Goal: Task Accomplishment & Management: Manage account settings

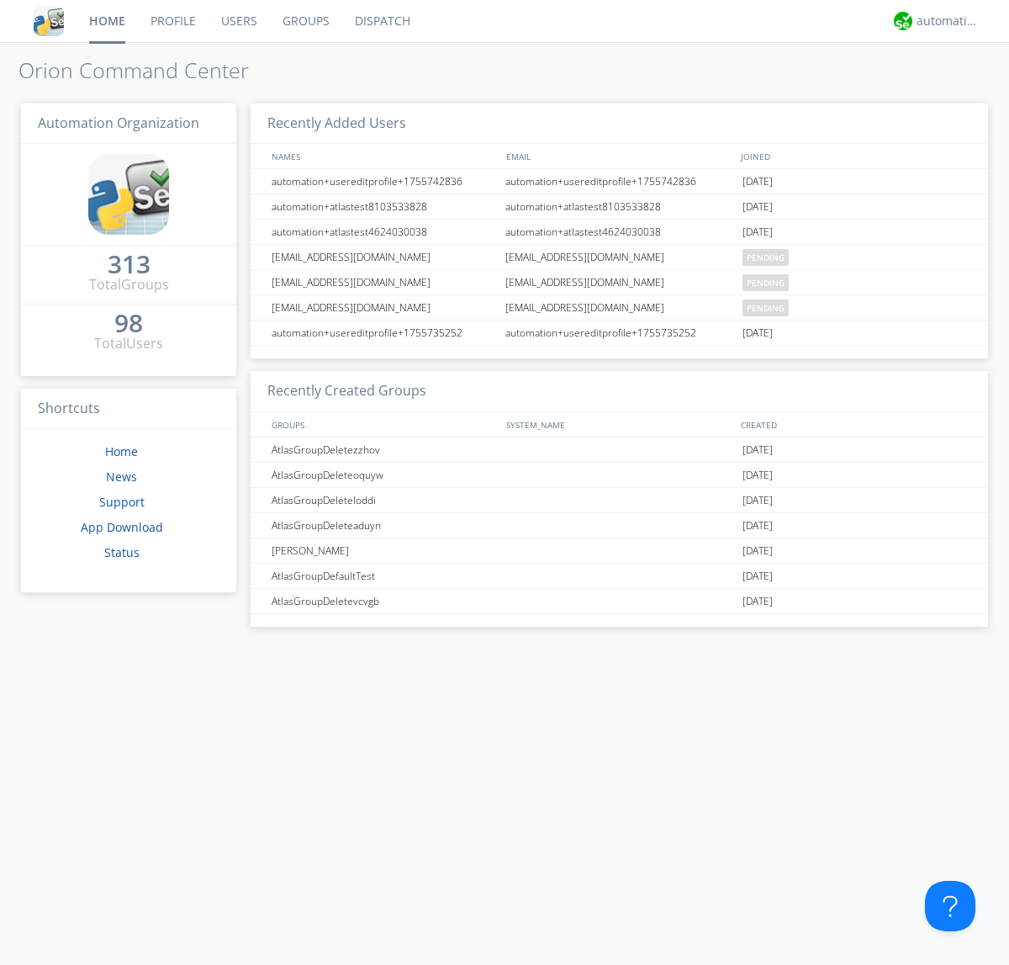
click at [304, 21] on link "Groups" at bounding box center [306, 21] width 72 height 42
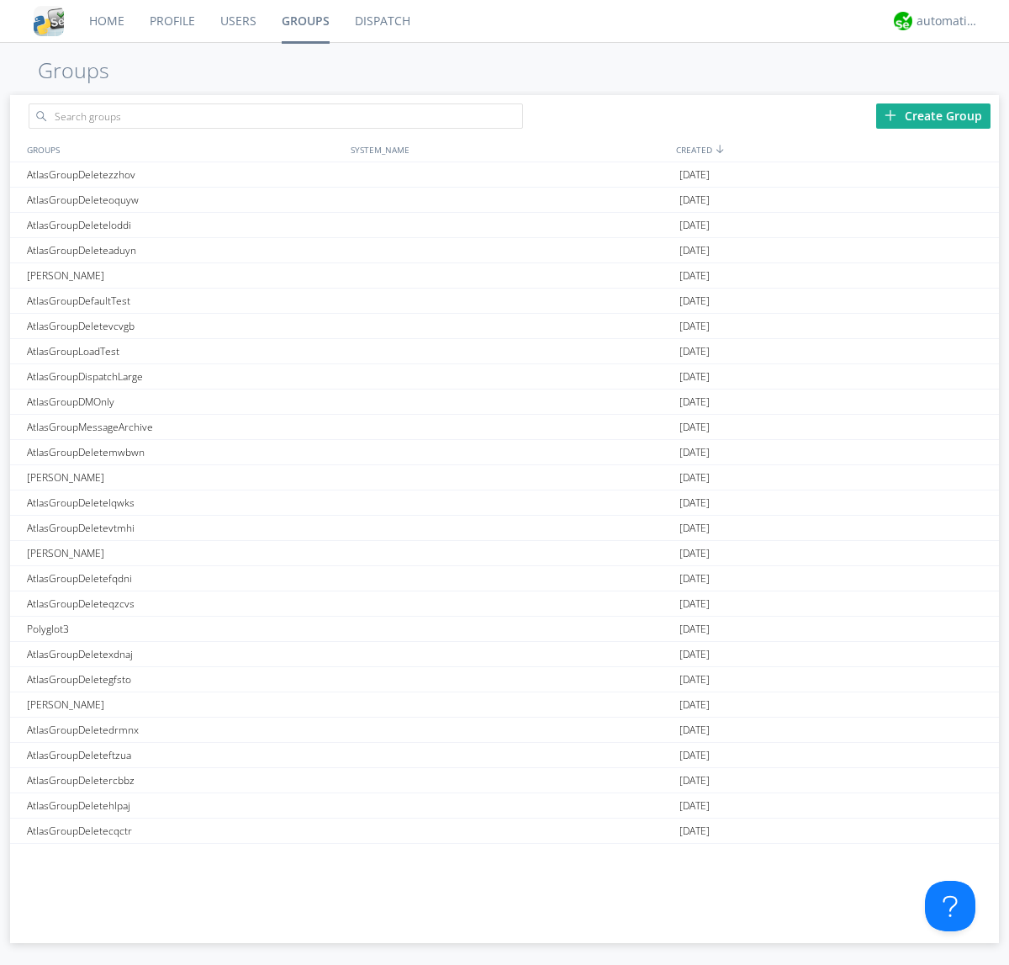
click at [933, 115] on div "Create Group" at bounding box center [933, 115] width 114 height 25
click at [304, 21] on link "Groups" at bounding box center [305, 21] width 73 height 42
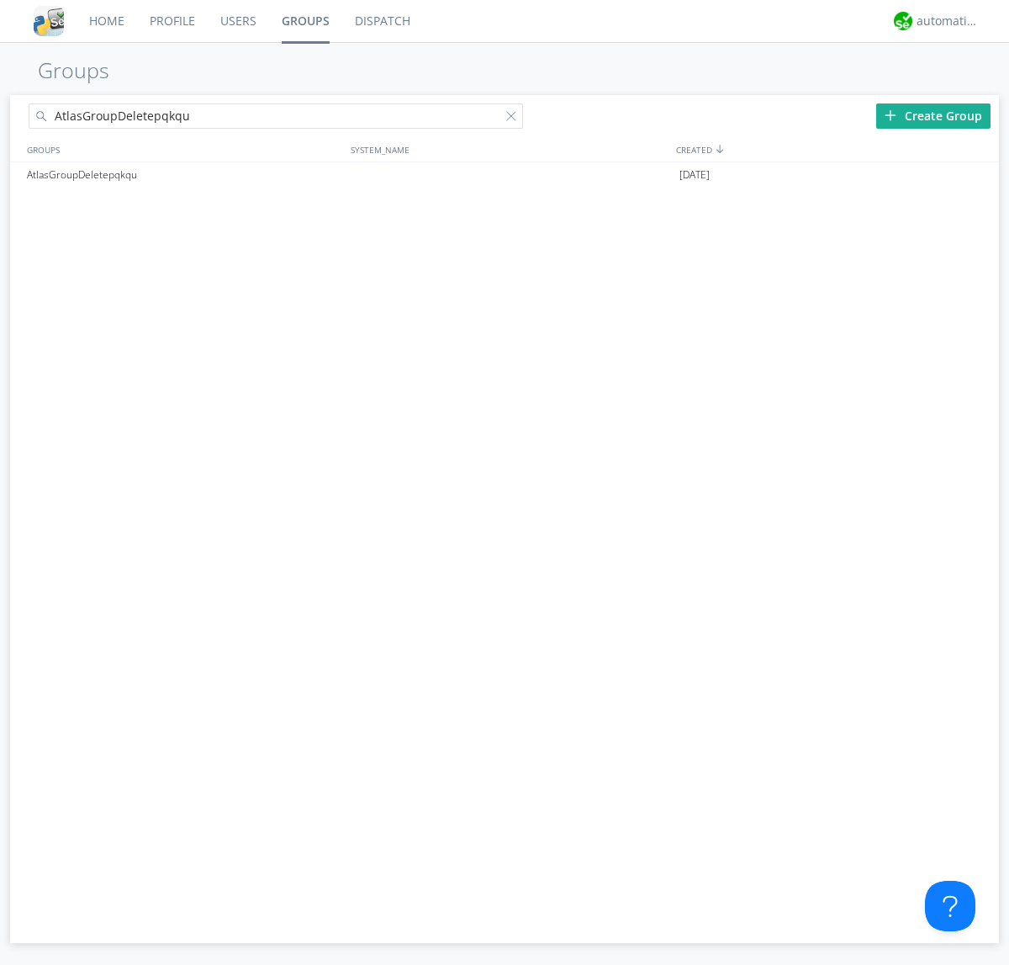
type input "AtlasGroupDeletepqkqu"
click at [515, 119] on div at bounding box center [514, 119] width 17 height 17
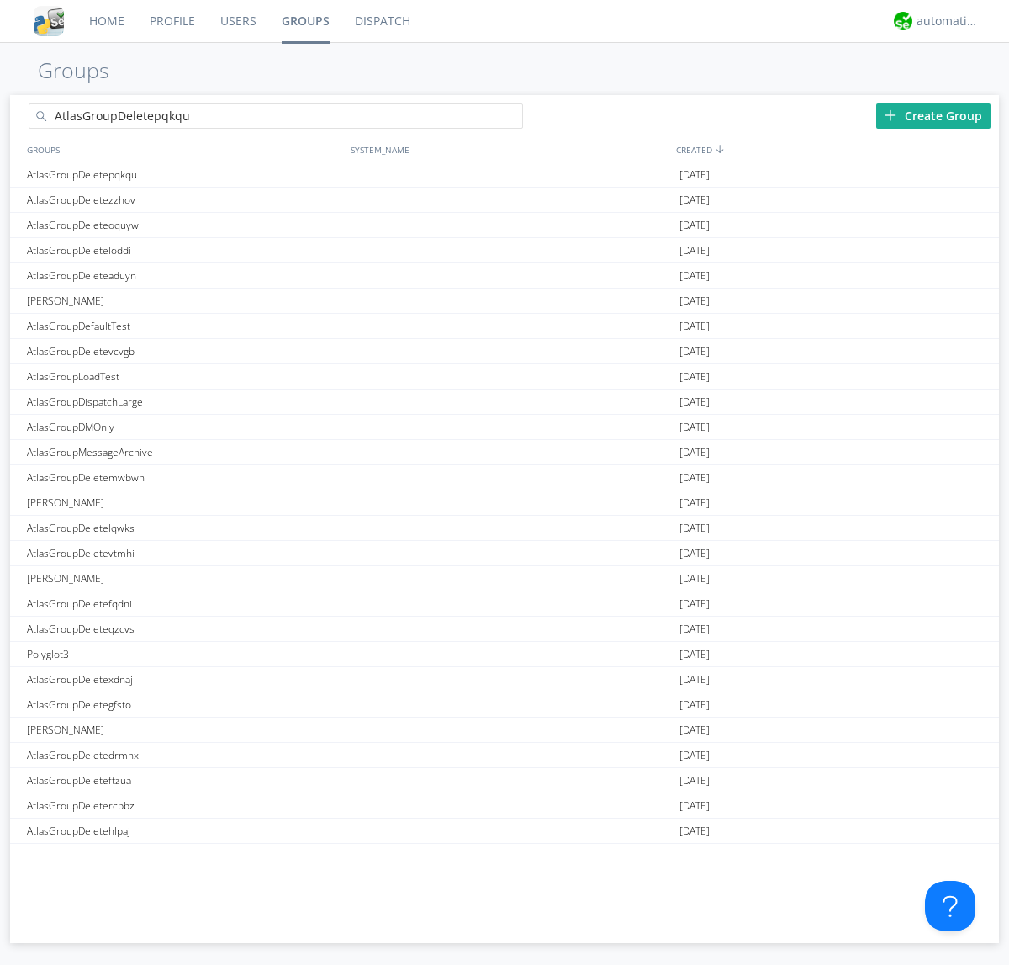
type input "AtlasGroupDeletepqkqu"
click at [184, 174] on div "AtlasGroupDeletepqkqu" at bounding box center [185, 174] width 324 height 24
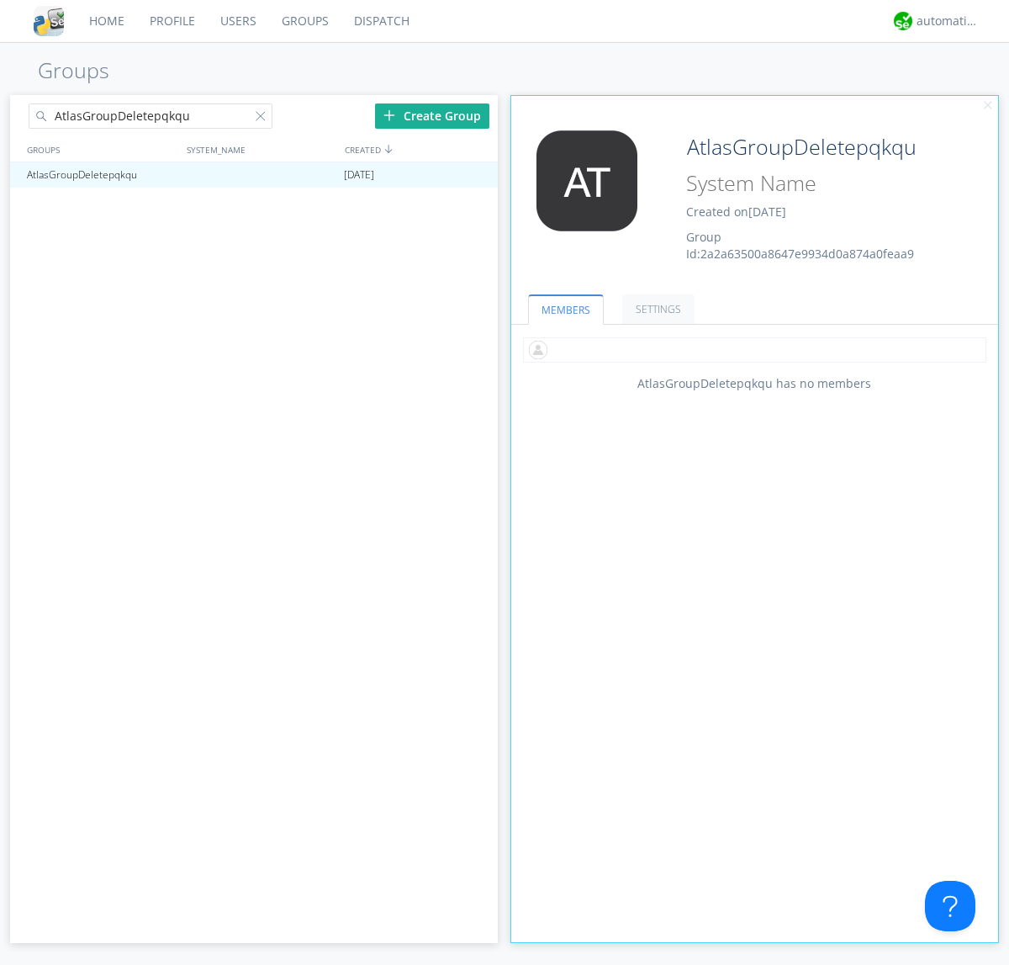
click at [754, 349] on input "text" at bounding box center [754, 349] width 463 height 25
type input "automation+atlas0002"
click at [944, 21] on div "automation+atlas" at bounding box center [948, 21] width 63 height 17
